Goal: Task Accomplishment & Management: Complete application form

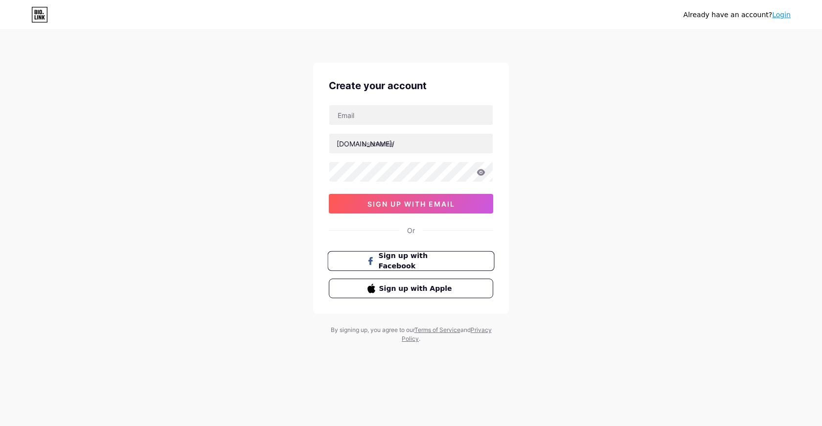
click at [454, 265] on span "Sign up with Facebook" at bounding box center [417, 261] width 77 height 21
click at [403, 110] on input "text" at bounding box center [410, 115] width 163 height 20
click at [401, 112] on input "text" at bounding box center [410, 115] width 163 height 20
type input "vanessak2407@gmail.com"
click at [396, 141] on input "text" at bounding box center [410, 144] width 163 height 20
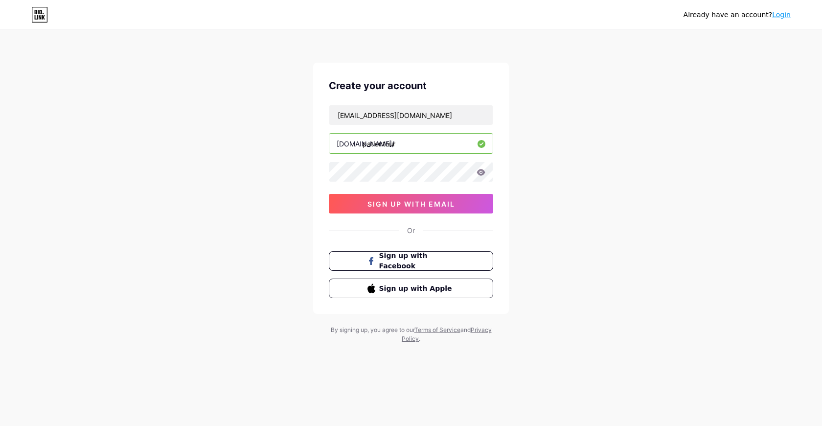
type input "pationtour"
click at [414, 206] on span "sign up with email" at bounding box center [412, 204] width 88 height 8
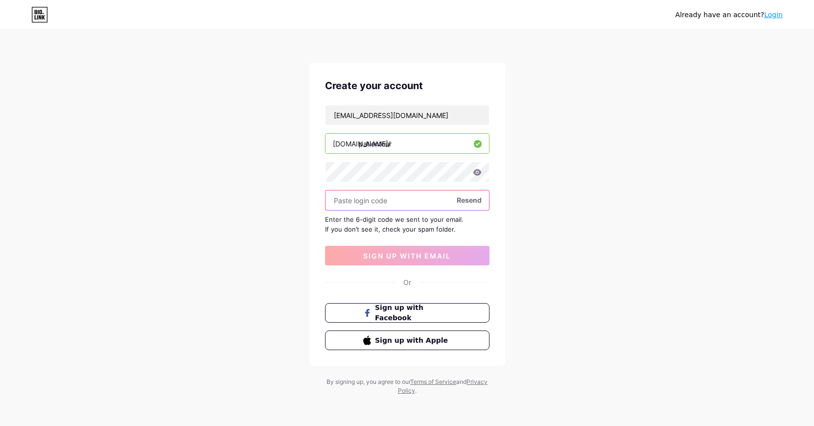
click at [403, 198] on input "text" at bounding box center [407, 200] width 163 height 20
click at [437, 349] on button "Sign up with Apple" at bounding box center [407, 340] width 167 height 20
drag, startPoint x: 436, startPoint y: 116, endPoint x: 270, endPoint y: 116, distance: 165.5
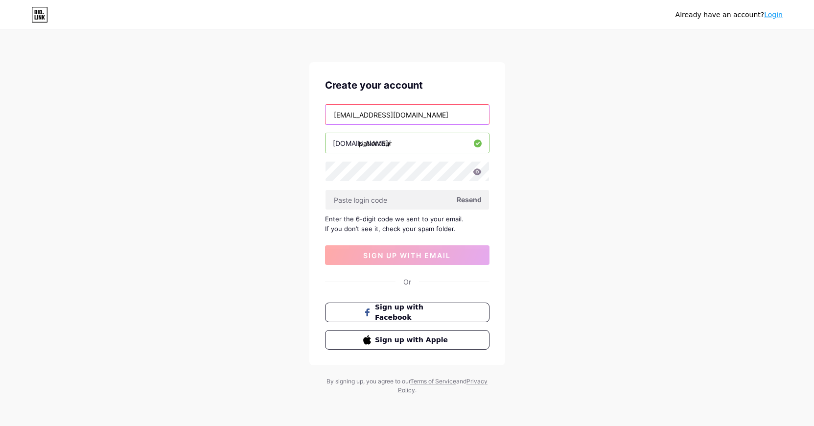
click at [326, 116] on input "vanessak2407@gmail.com" at bounding box center [407, 115] width 163 height 20
drag, startPoint x: 433, startPoint y: 117, endPoint x: 294, endPoint y: 115, distance: 138.6
click at [326, 115] on input "vanessak2407@gmail.com" at bounding box center [407, 115] width 163 height 20
type input "[EMAIL_ADDRESS][DOMAIN_NAME]"
click at [477, 172] on icon at bounding box center [477, 171] width 8 height 6
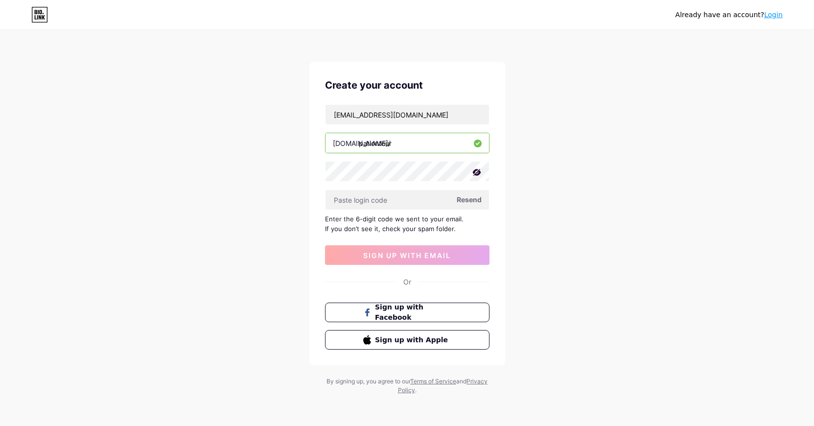
click at [477, 172] on icon at bounding box center [477, 172] width 10 height 10
click at [471, 252] on button "sign up with email" at bounding box center [407, 255] width 164 height 20
click at [475, 202] on span "Resend" at bounding box center [469, 199] width 25 height 10
click at [429, 250] on button "sign up with email" at bounding box center [407, 255] width 164 height 20
click at [477, 173] on icon at bounding box center [477, 171] width 9 height 7
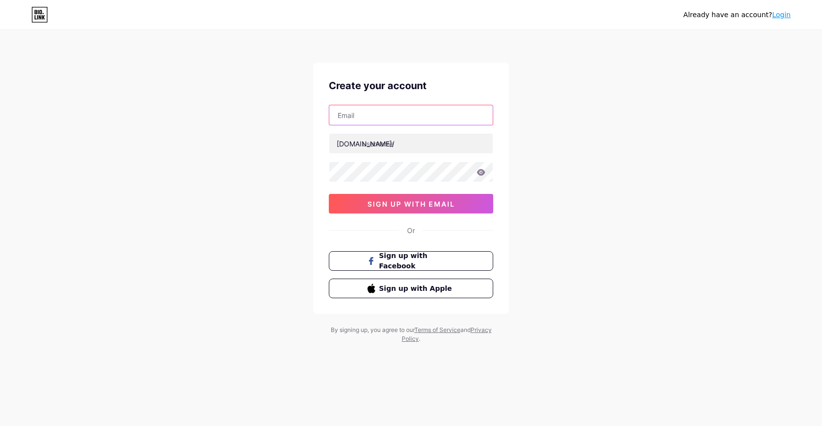
click at [400, 121] on input "text" at bounding box center [410, 115] width 163 height 20
click at [400, 120] on input "text" at bounding box center [410, 115] width 163 height 20
type input "[EMAIL_ADDRESS][DOMAIN_NAME]"
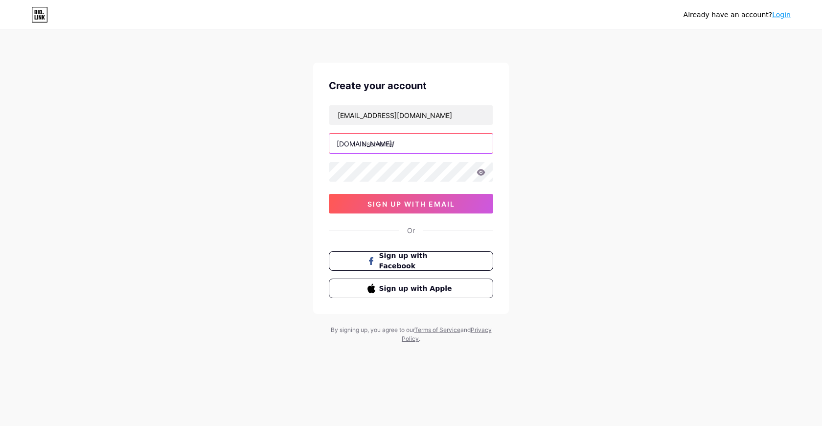
click at [396, 143] on input "text" at bounding box center [410, 144] width 163 height 20
type input "pationtour"
click at [481, 169] on icon at bounding box center [481, 172] width 8 height 6
click at [481, 175] on icon at bounding box center [481, 172] width 8 height 6
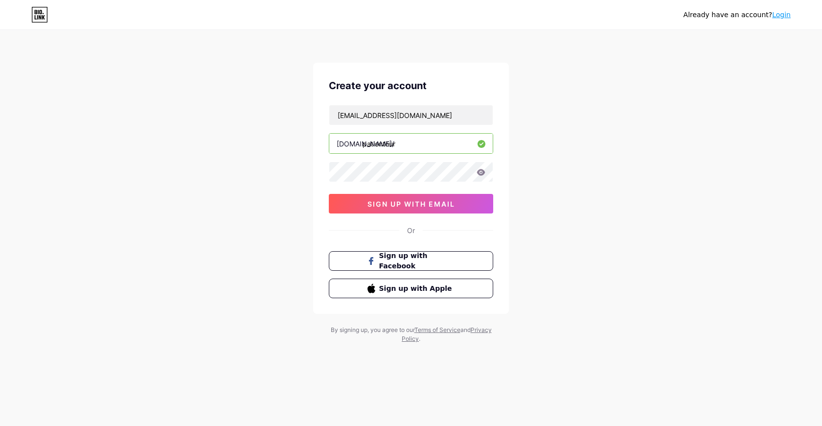
click at [481, 172] on icon at bounding box center [481, 172] width 8 height 6
click at [459, 196] on button "sign up with email" at bounding box center [411, 204] width 164 height 20
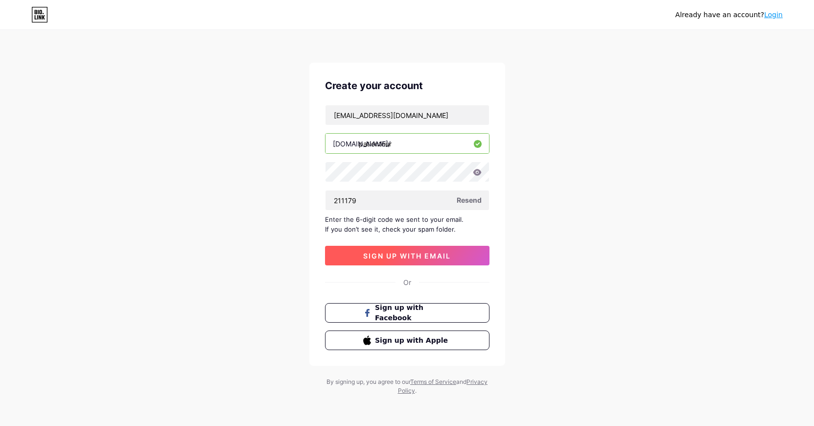
type input "211179"
click at [410, 255] on span "sign up with email" at bounding box center [407, 256] width 88 height 8
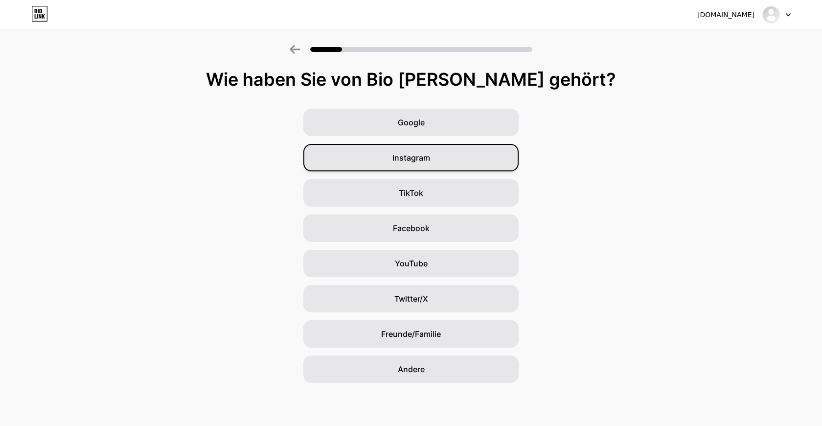
click at [445, 154] on div "Instagram" at bounding box center [410, 157] width 215 height 27
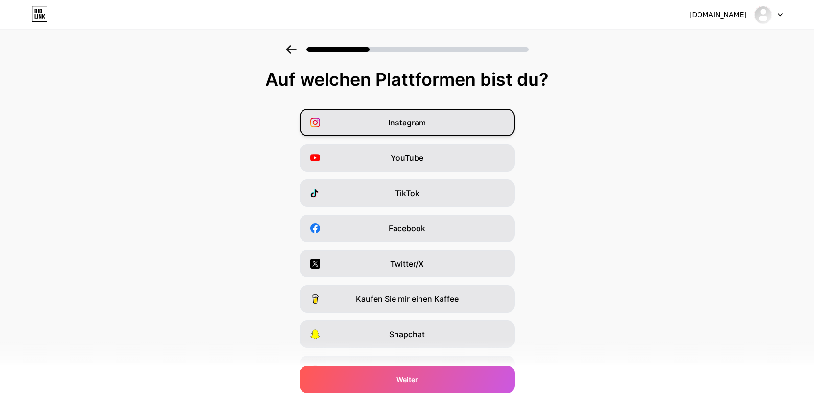
click at [425, 118] on span "Instagram" at bounding box center [407, 123] width 38 height 12
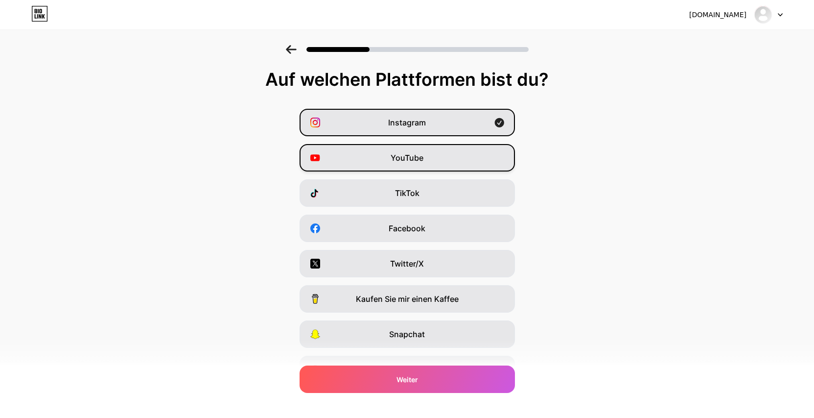
click at [431, 158] on div "YouTube" at bounding box center [407, 157] width 215 height 27
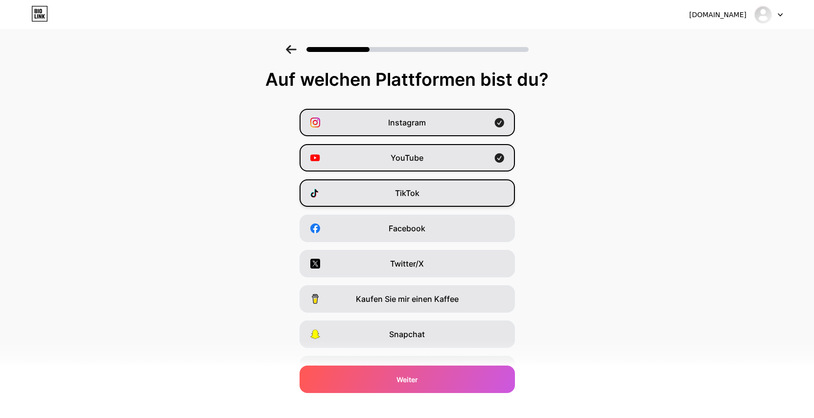
click at [428, 191] on div "TikTok" at bounding box center [407, 192] width 215 height 27
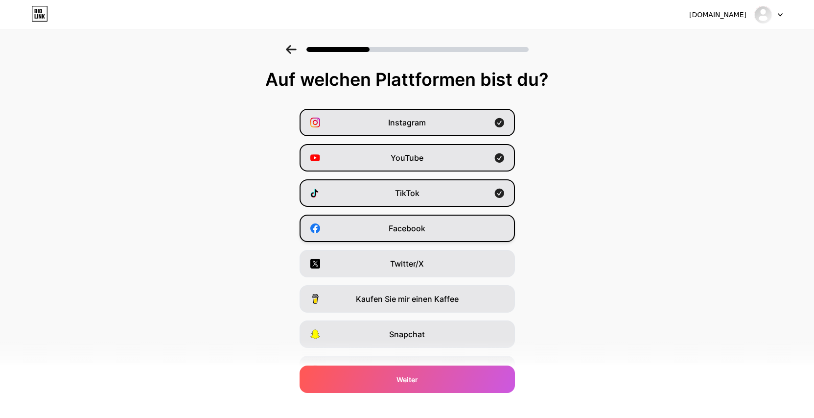
click at [425, 228] on span "Facebook" at bounding box center [407, 228] width 37 height 12
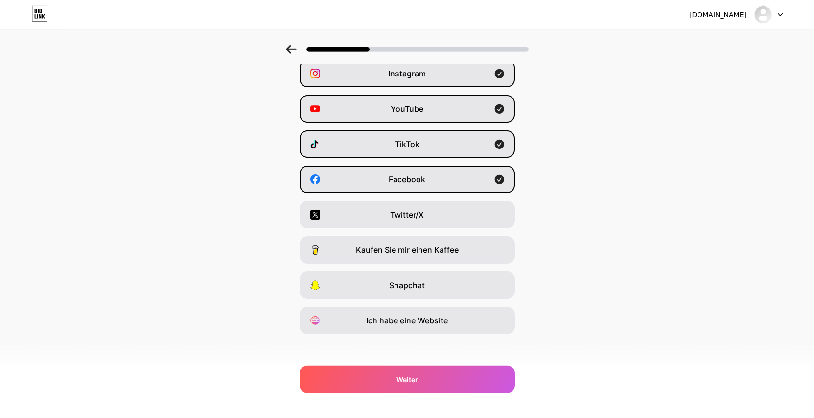
scroll to position [53, 0]
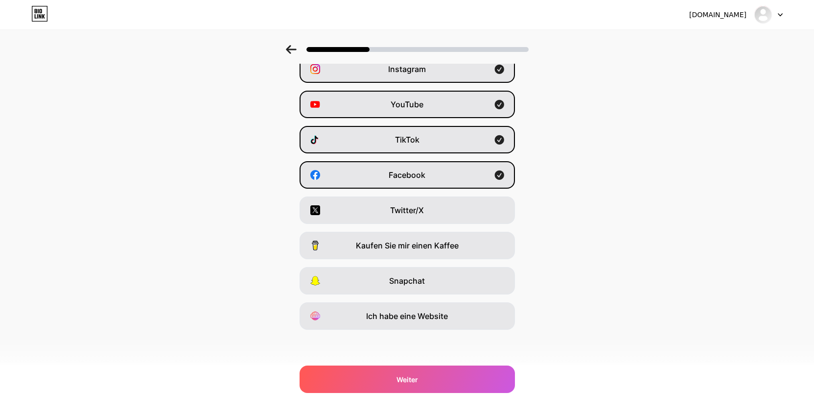
drag, startPoint x: 456, startPoint y: 281, endPoint x: 453, endPoint y: 295, distance: 14.0
click at [455, 281] on div "Snapchat" at bounding box center [407, 280] width 215 height 27
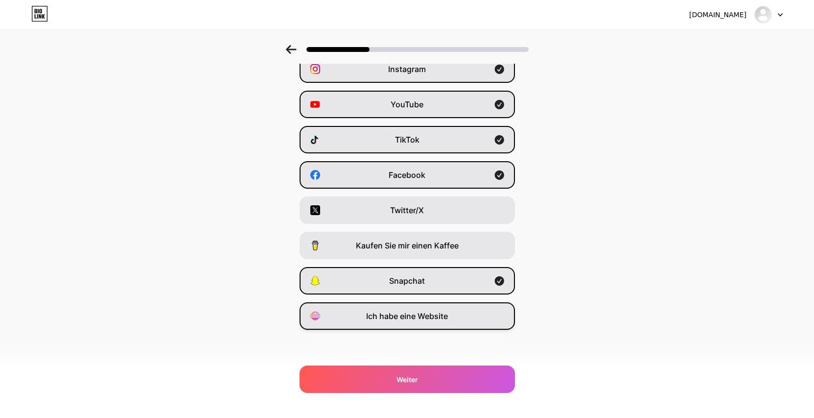
click at [455, 321] on div "Ich habe eine Website" at bounding box center [407, 315] width 215 height 27
click at [440, 246] on span "Kaufen Sie mir einen Kaffee" at bounding box center [407, 245] width 103 height 12
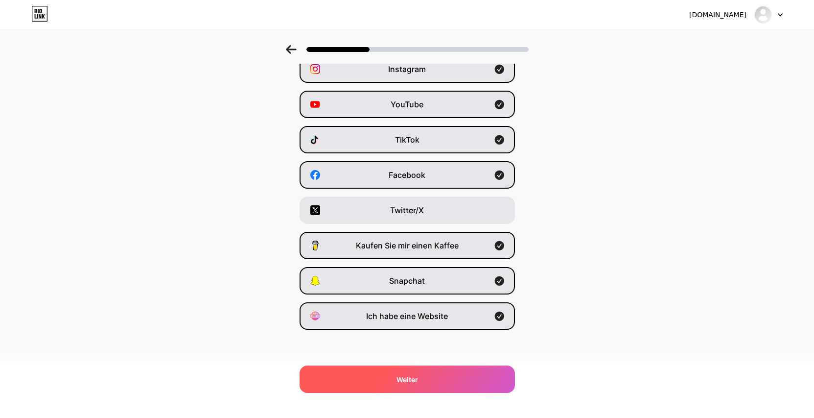
click at [453, 376] on div "Weiter" at bounding box center [407, 378] width 215 height 27
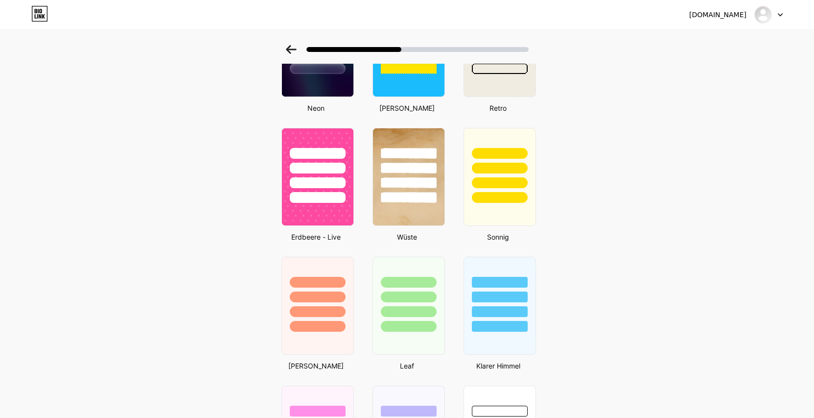
scroll to position [249, 0]
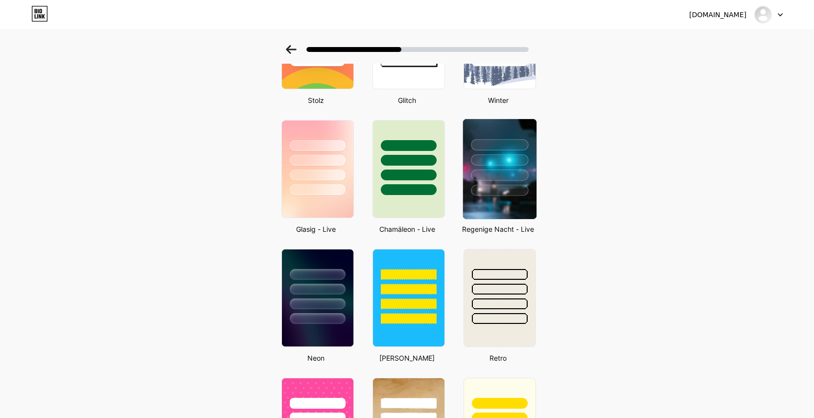
click at [506, 166] on div at bounding box center [499, 157] width 73 height 77
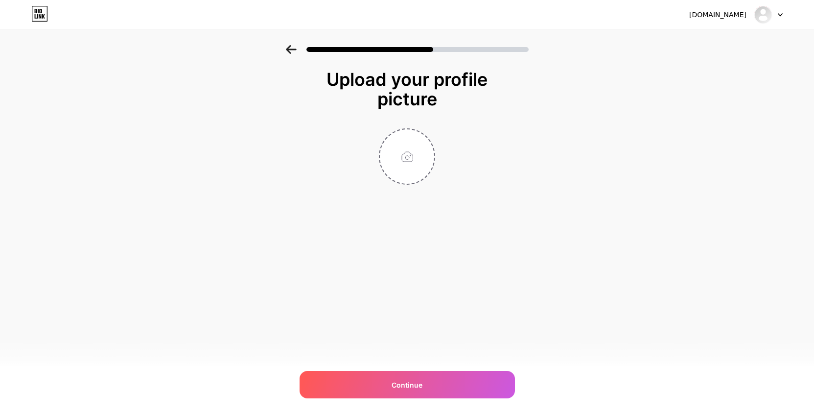
scroll to position [0, 0]
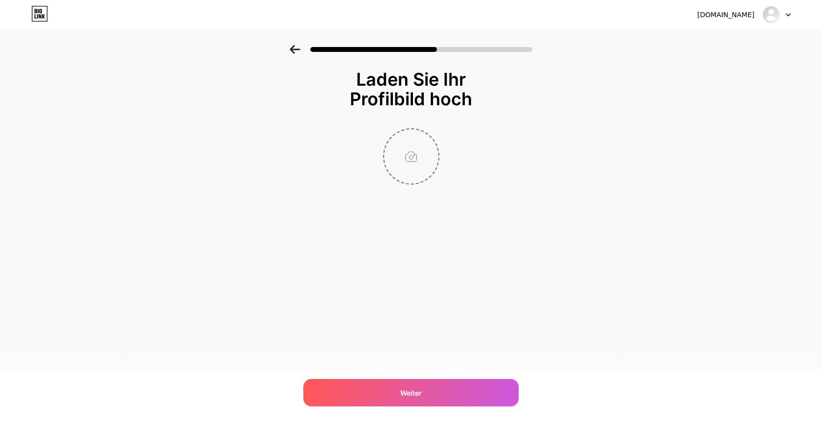
click at [413, 151] on input "file" at bounding box center [411, 156] width 54 height 54
type input "C:\fakepath\animated(1).gif"
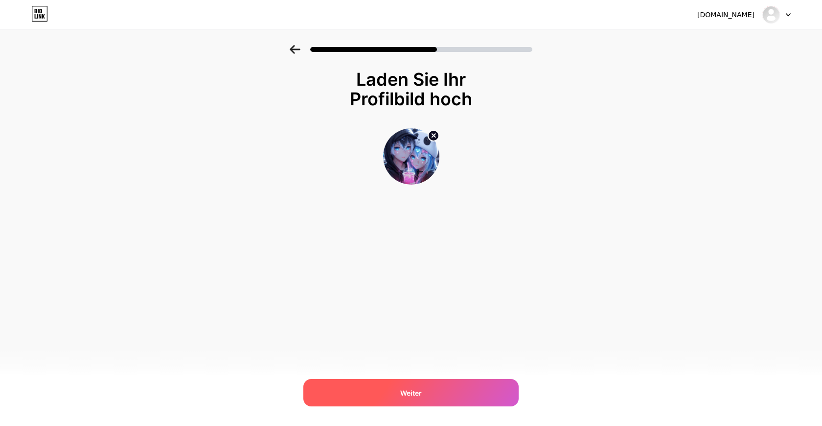
click at [456, 394] on div "Weiter" at bounding box center [410, 392] width 215 height 27
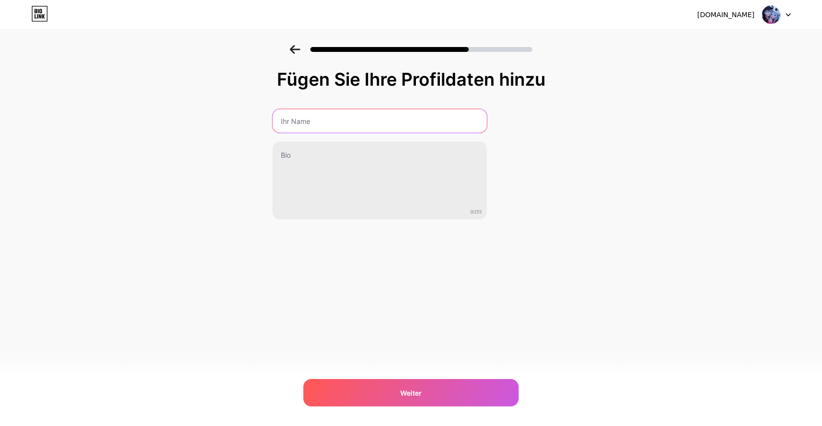
click at [302, 124] on input "text" at bounding box center [380, 120] width 214 height 23
click at [302, 124] on input "text" at bounding box center [379, 120] width 216 height 23
click at [318, 121] on input "text" at bounding box center [379, 120] width 216 height 23
type input "PationTour"
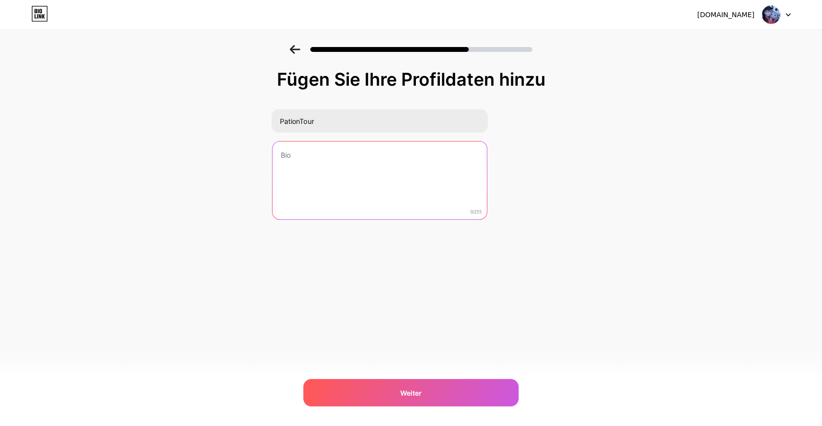
click at [287, 162] on textarea at bounding box center [380, 180] width 214 height 79
paste textarea "Erfahre mehr über mich <33"
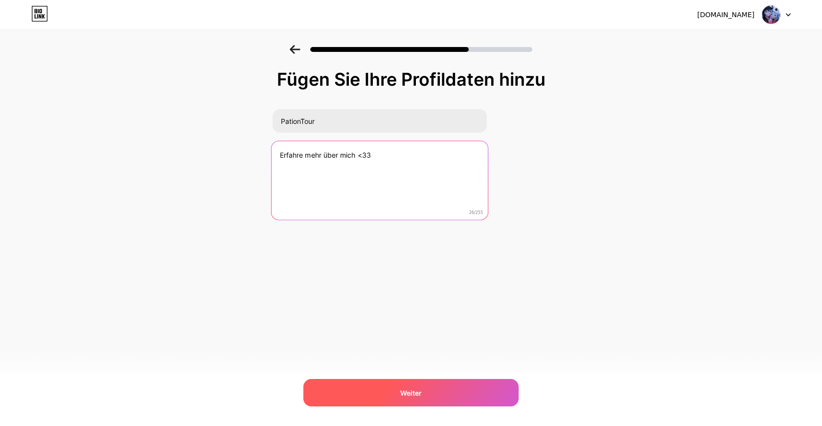
type textarea "Erfahre mehr über mich <33"
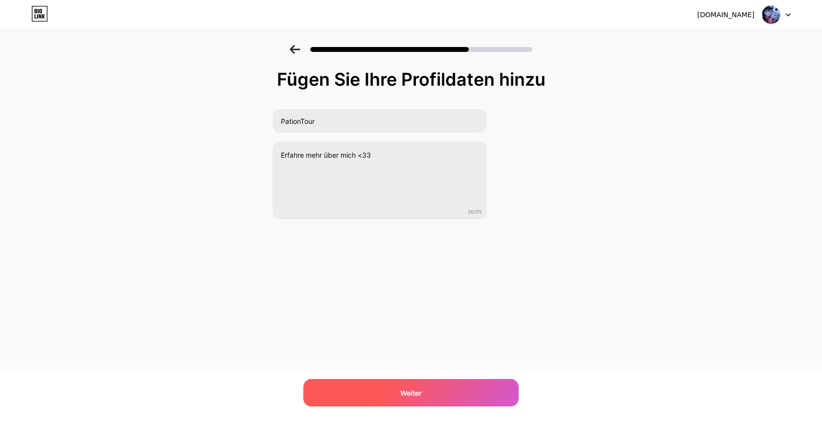
click at [447, 386] on div "Weiter" at bounding box center [410, 392] width 215 height 27
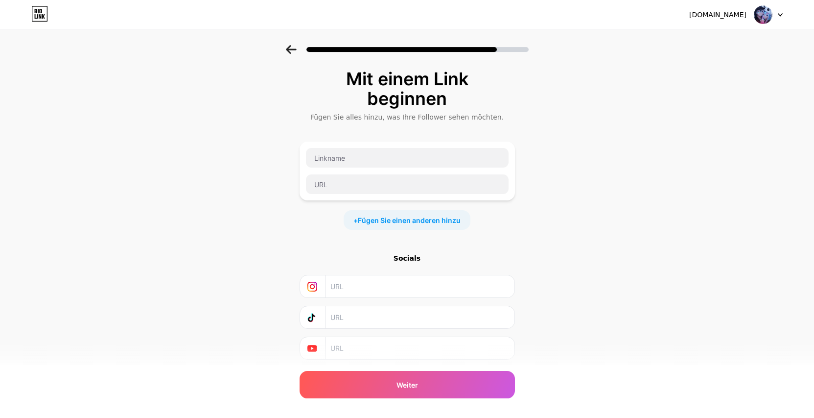
scroll to position [30, 0]
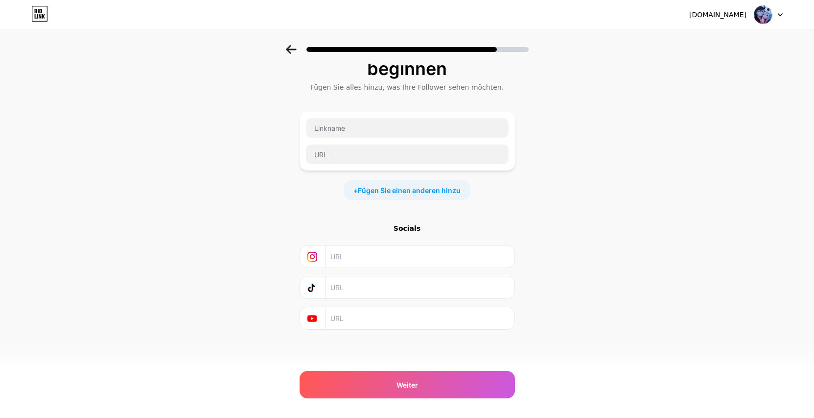
click at [411, 249] on input "text" at bounding box center [419, 256] width 178 height 22
click at [370, 263] on input "text" at bounding box center [419, 256] width 178 height 22
paste input "[URL][DOMAIN_NAME][DOMAIN_NAME]"
type input "[URL][DOMAIN_NAME][DOMAIN_NAME]"
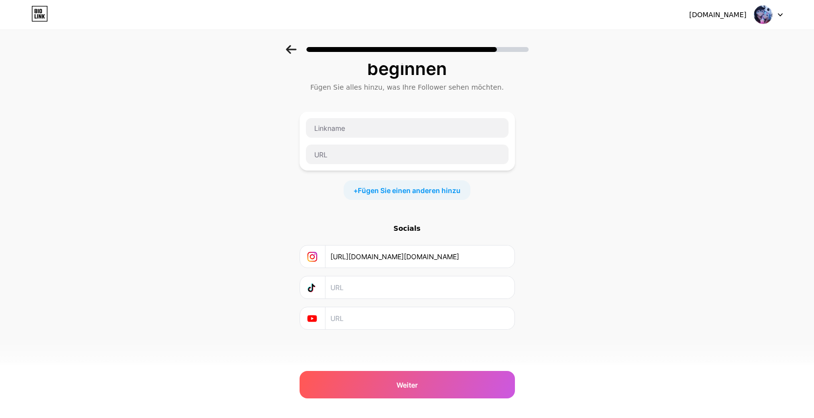
click at [343, 291] on input "text" at bounding box center [419, 287] width 178 height 22
paste input "[URL][DOMAIN_NAME]"
type input "[URL][DOMAIN_NAME]"
click at [352, 311] on input "text" at bounding box center [419, 318] width 178 height 22
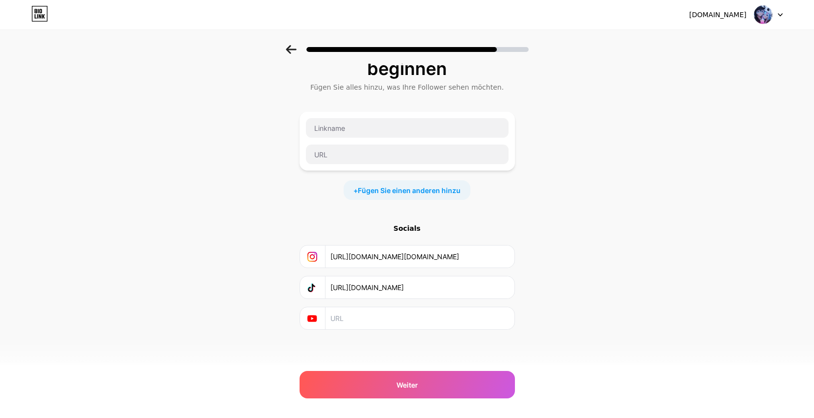
paste input "[URL][DOMAIN_NAME]"
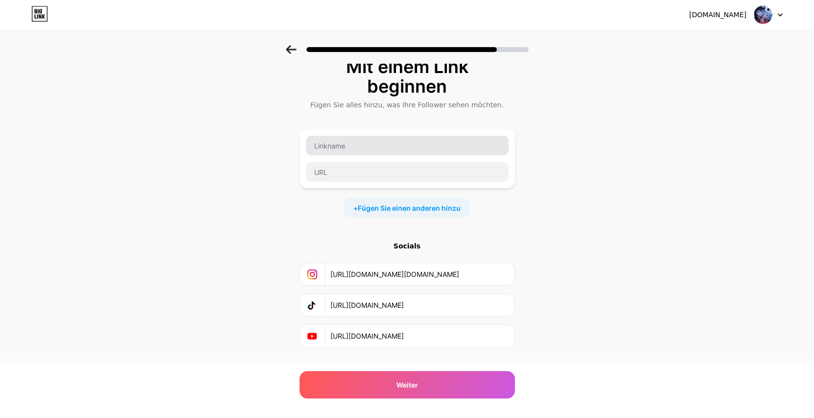
scroll to position [0, 0]
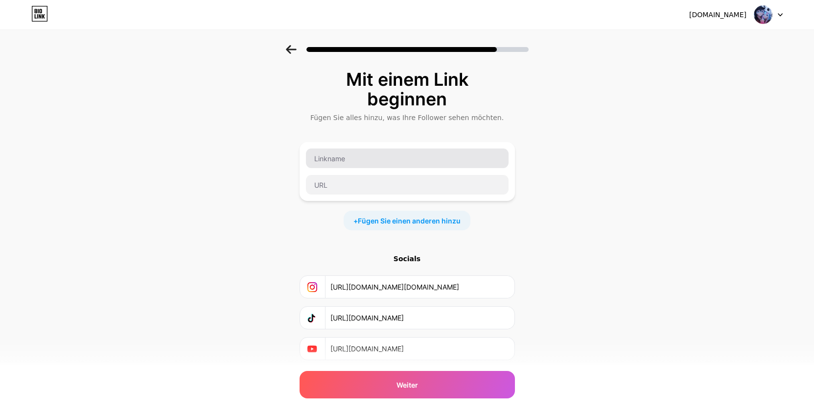
type input "[URL][DOMAIN_NAME]"
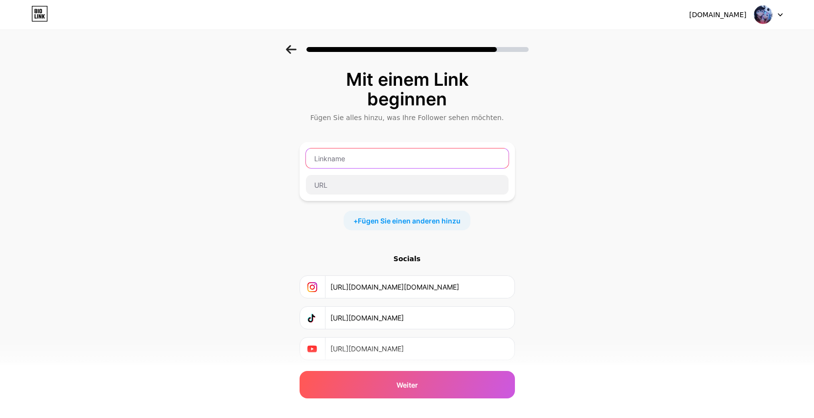
click at [364, 163] on input "text" at bounding box center [407, 158] width 203 height 20
type input "Homepage"
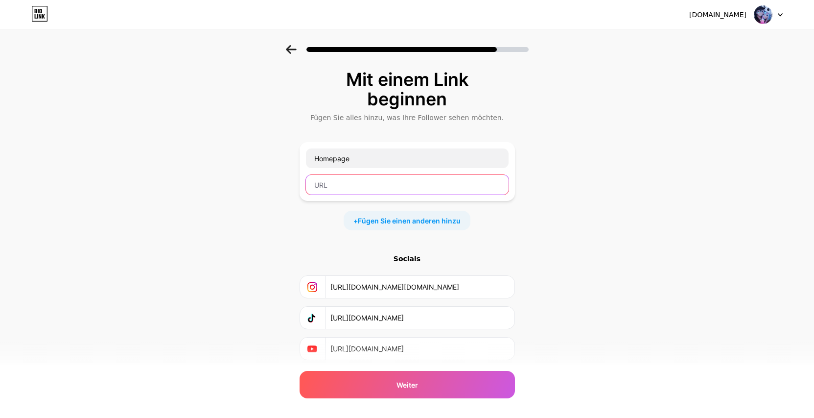
click at [360, 179] on input "text" at bounding box center [407, 185] width 203 height 20
paste input "[URL][DOMAIN_NAME]"
type input "[URL][DOMAIN_NAME]"
click at [397, 225] on span "Fügen Sie einen anderen hinzu" at bounding box center [409, 220] width 103 height 10
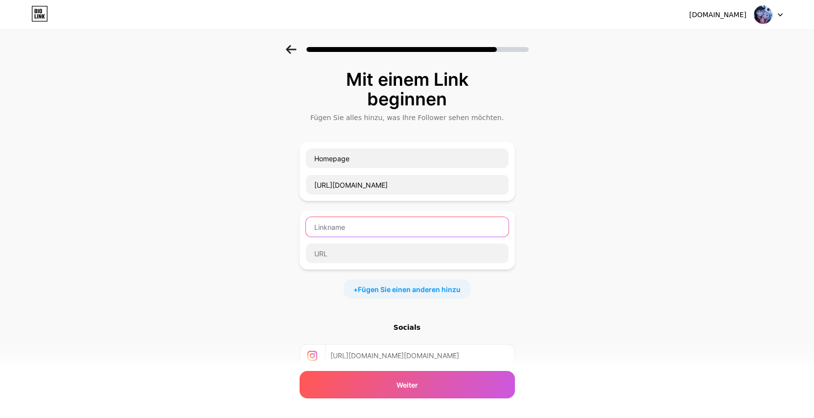
click at [393, 225] on input "text" at bounding box center [407, 227] width 203 height 20
type input "Twitch"
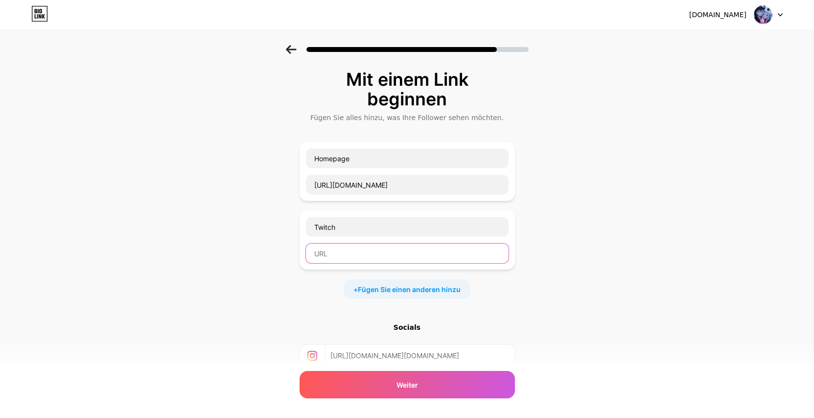
click at [349, 251] on input "text" at bounding box center [407, 253] width 203 height 20
paste input "[URL][DOMAIN_NAME]"
type input "[URL][DOMAIN_NAME]"
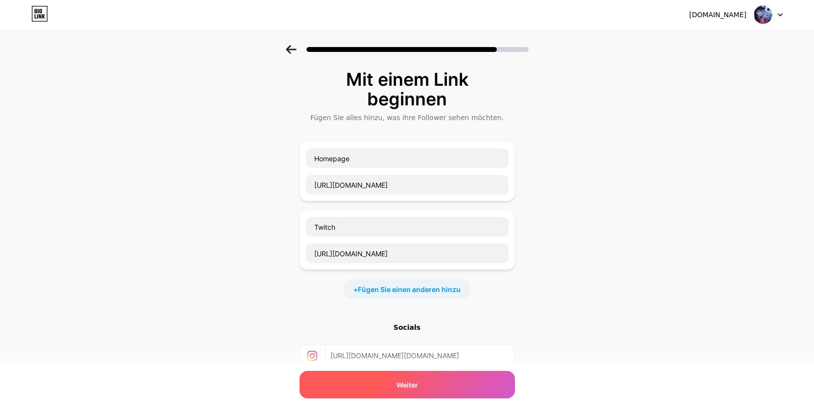
click at [464, 383] on div "Weiter" at bounding box center [407, 384] width 215 height 27
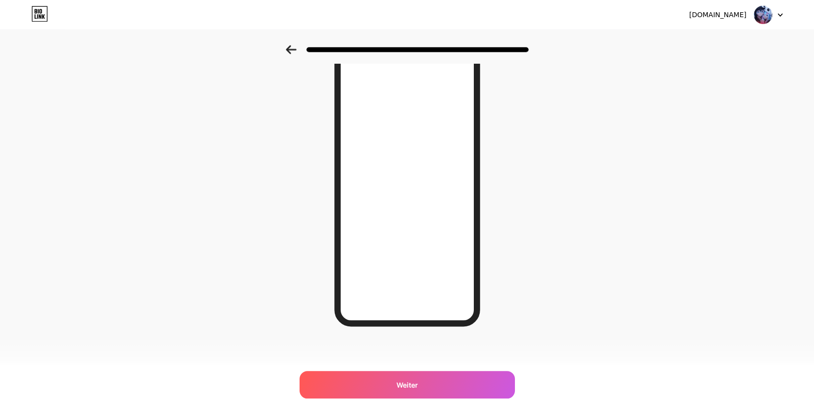
scroll to position [74, 0]
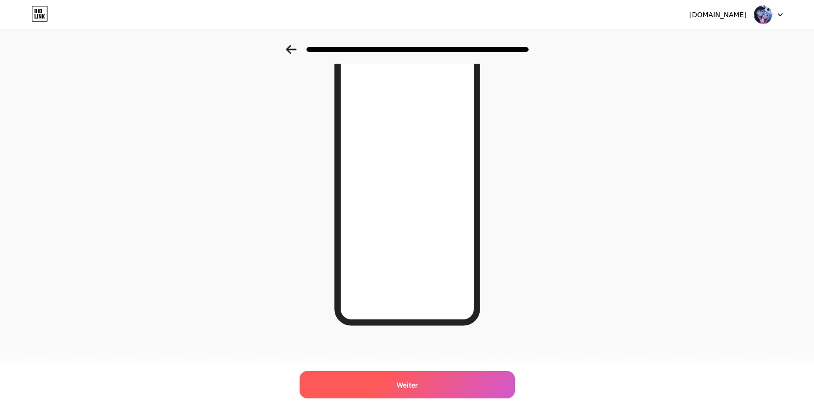
click at [463, 386] on div "Weiter" at bounding box center [407, 384] width 215 height 27
